Goal: Task Accomplishment & Management: Manage account settings

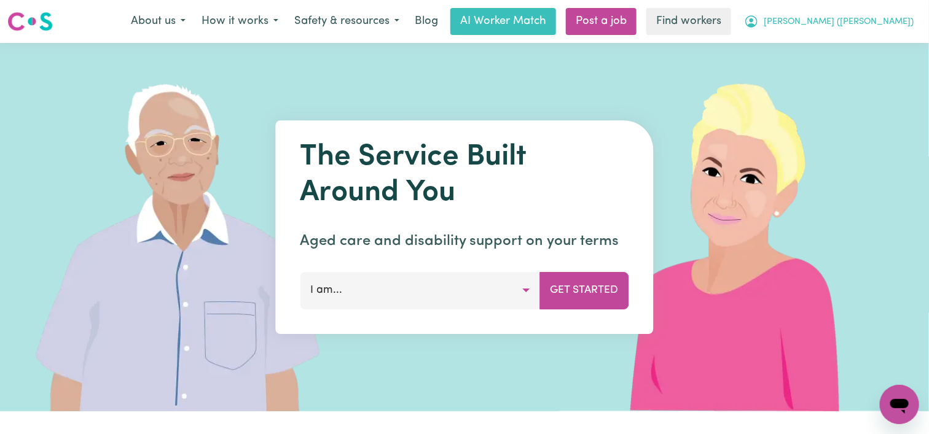
click at [842, 23] on span "[PERSON_NAME] ([PERSON_NAME])" at bounding box center [839, 22] width 150 height 14
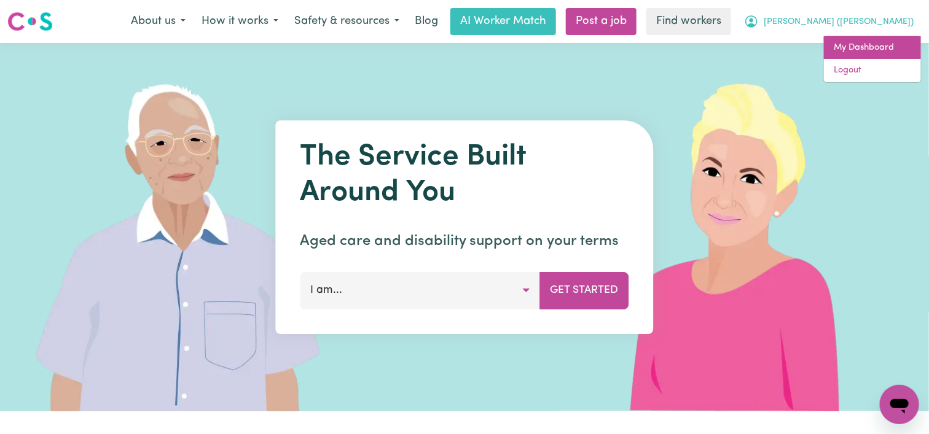
click at [849, 43] on link "My Dashboard" at bounding box center [872, 47] width 97 height 23
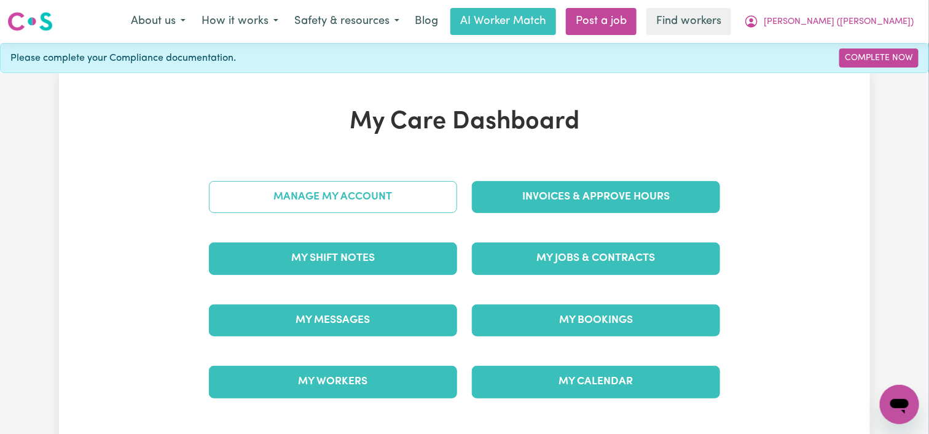
click at [390, 197] on link "Manage My Account" at bounding box center [333, 197] width 248 height 32
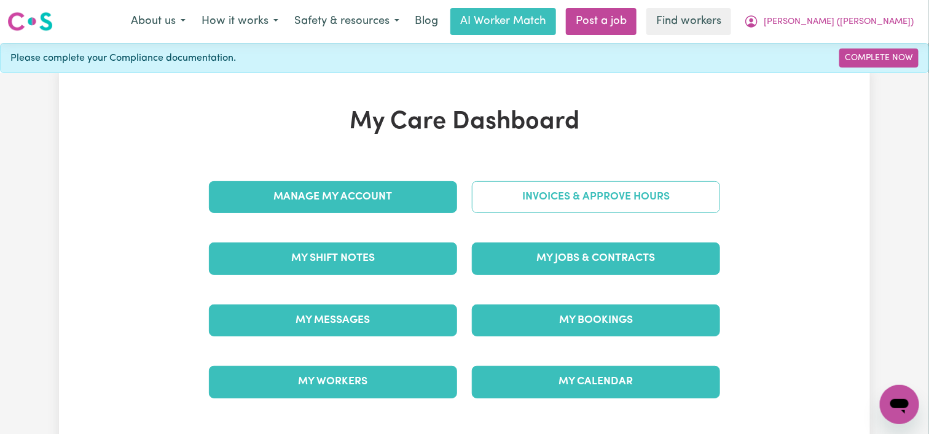
click at [536, 200] on link "Invoices & Approve Hours" at bounding box center [596, 197] width 248 height 32
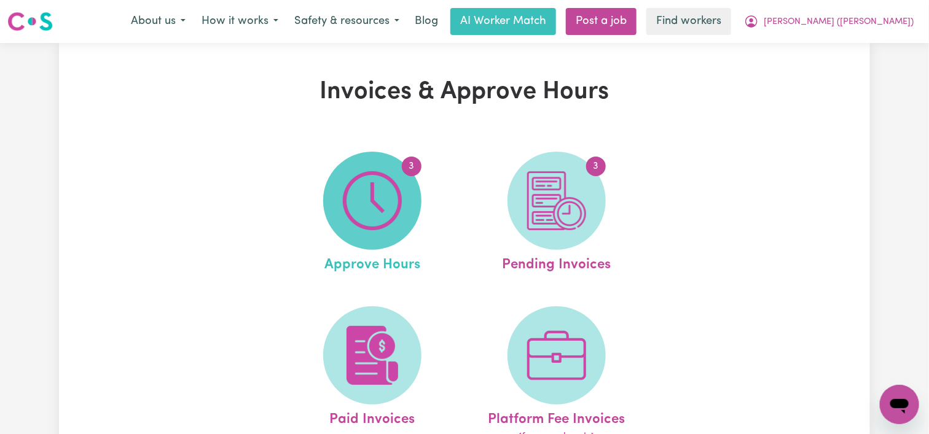
click at [407, 226] on span "3" at bounding box center [372, 201] width 98 height 98
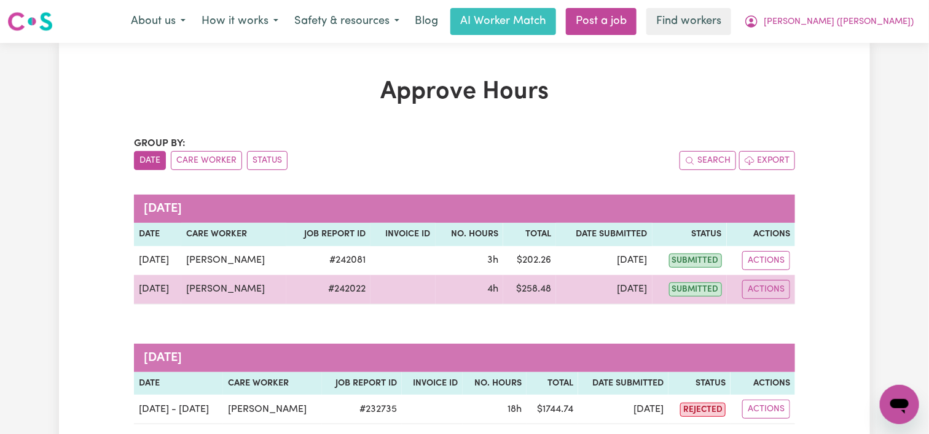
click at [741, 286] on div "Actions" at bounding box center [761, 289] width 58 height 19
click at [748, 290] on button "Actions" at bounding box center [766, 289] width 48 height 19
click at [771, 312] on link "View Job Report" at bounding box center [794, 317] width 105 height 25
select select "pm"
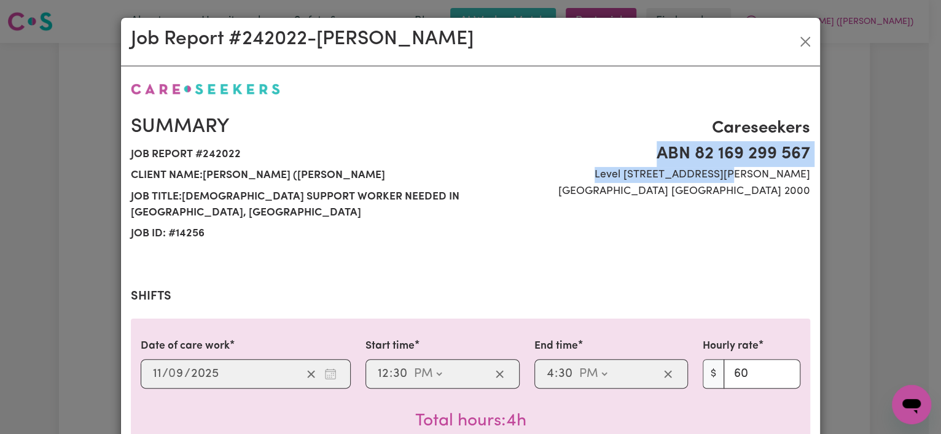
drag, startPoint x: 928, startPoint y: 102, endPoint x: 927, endPoint y: 168, distance: 65.8
click at [927, 168] on div "Job Report # 242022 - [PERSON_NAME] Summary Job report # 242022 Client name: [P…" at bounding box center [470, 217] width 941 height 434
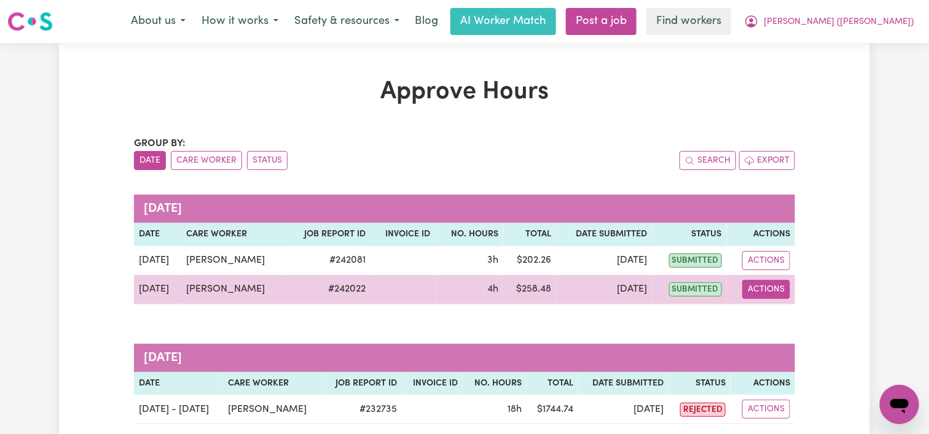
click at [765, 285] on button "Actions" at bounding box center [766, 289] width 48 height 19
click at [782, 313] on link "View Job Report" at bounding box center [794, 317] width 105 height 25
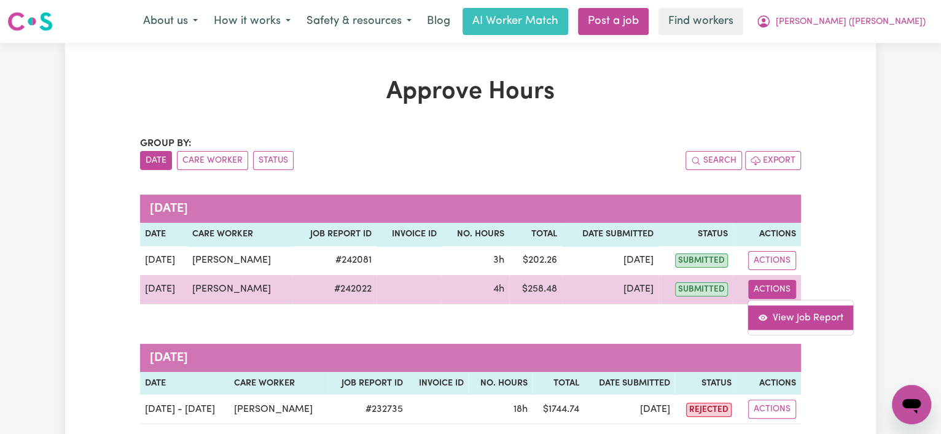
select select "pm"
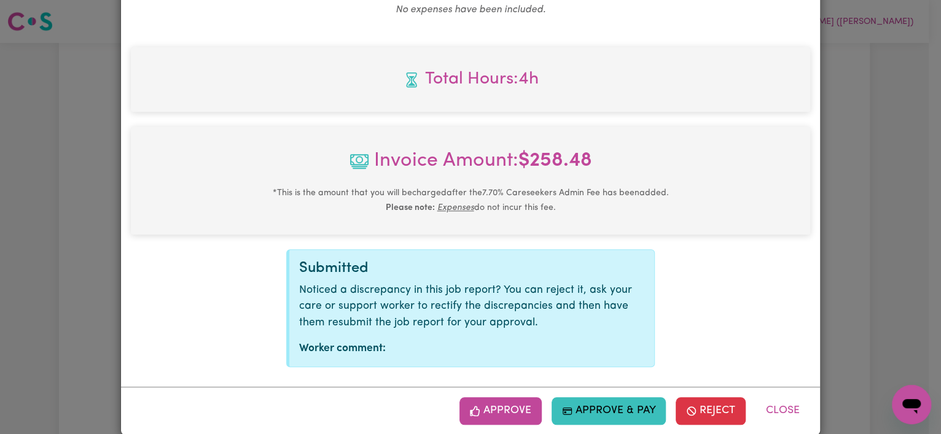
scroll to position [528, 0]
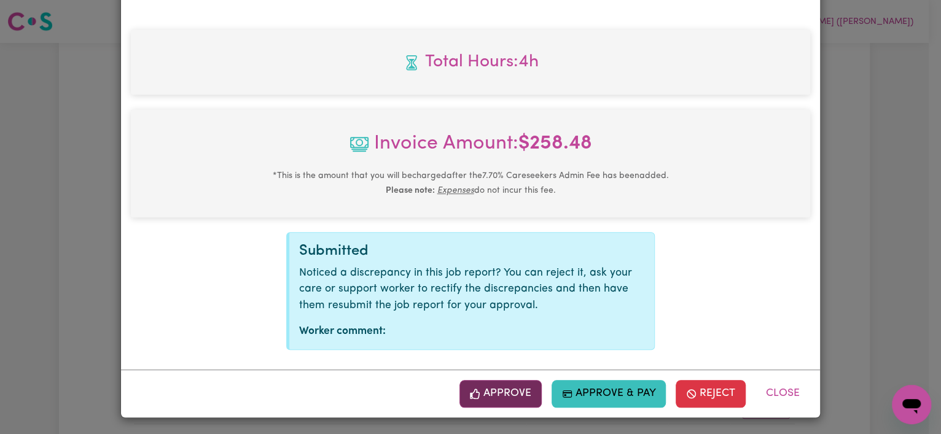
click at [490, 389] on button "Approve" at bounding box center [501, 393] width 82 height 27
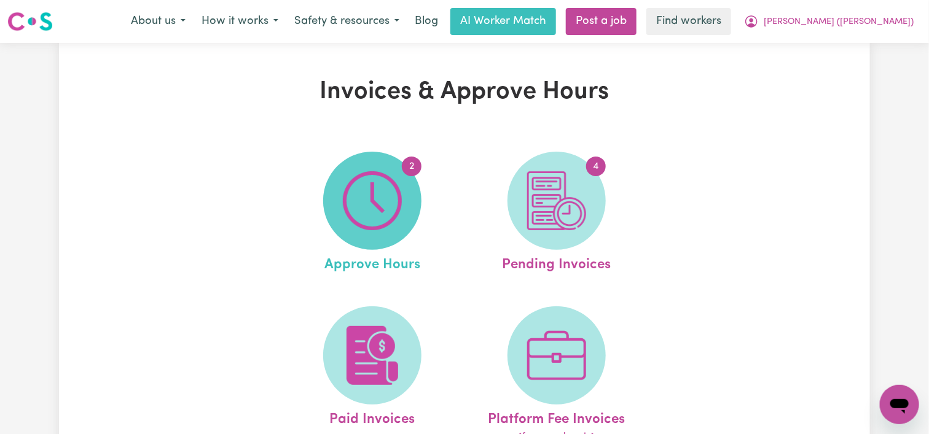
click at [384, 191] on img at bounding box center [372, 200] width 59 height 59
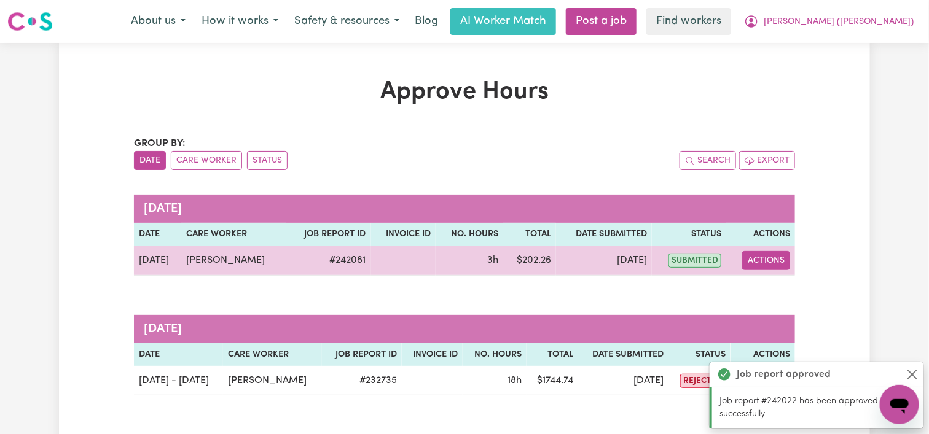
click at [771, 262] on button "Actions" at bounding box center [766, 260] width 48 height 19
click at [774, 289] on link "View Job Report" at bounding box center [797, 289] width 105 height 25
select select "pm"
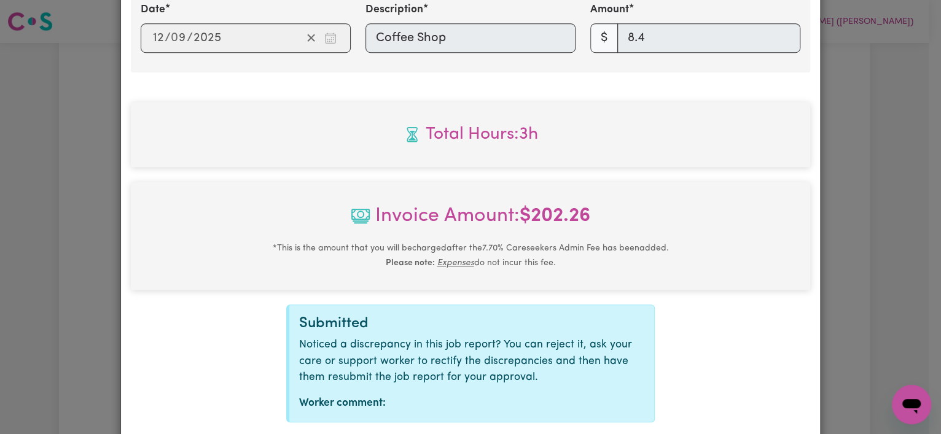
scroll to position [587, 0]
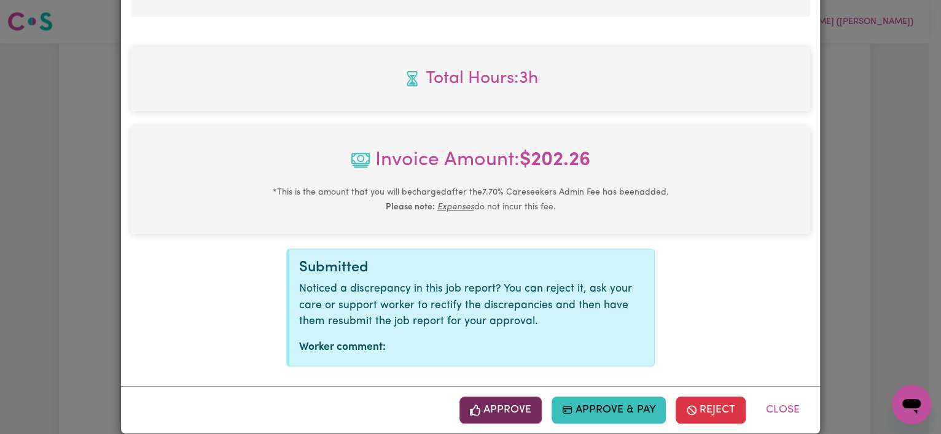
click at [503, 397] on button "Approve" at bounding box center [501, 410] width 82 height 27
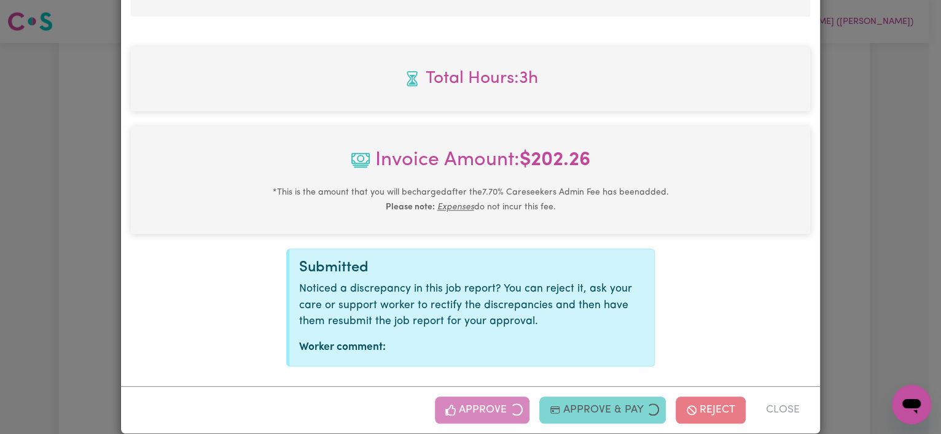
scroll to position [389, 0]
